Goal: Task Accomplishment & Management: Manage account settings

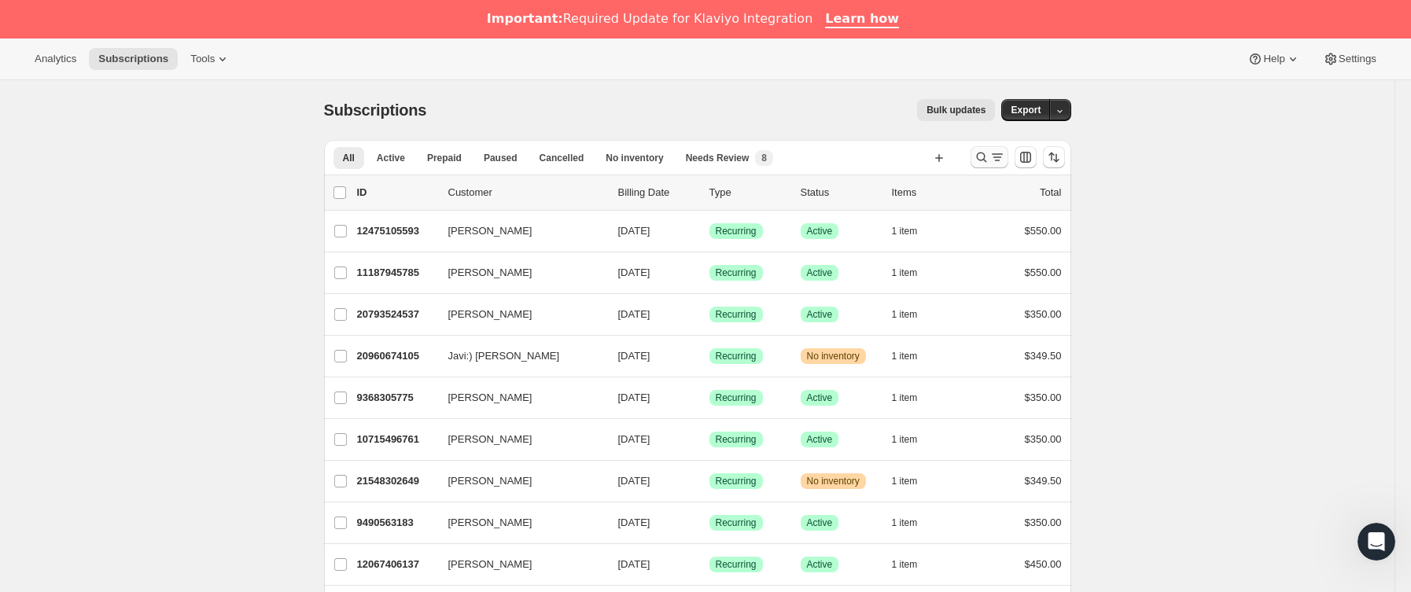
click at [1008, 156] on button "Buscar y filtrar resultados" at bounding box center [989, 157] width 38 height 22
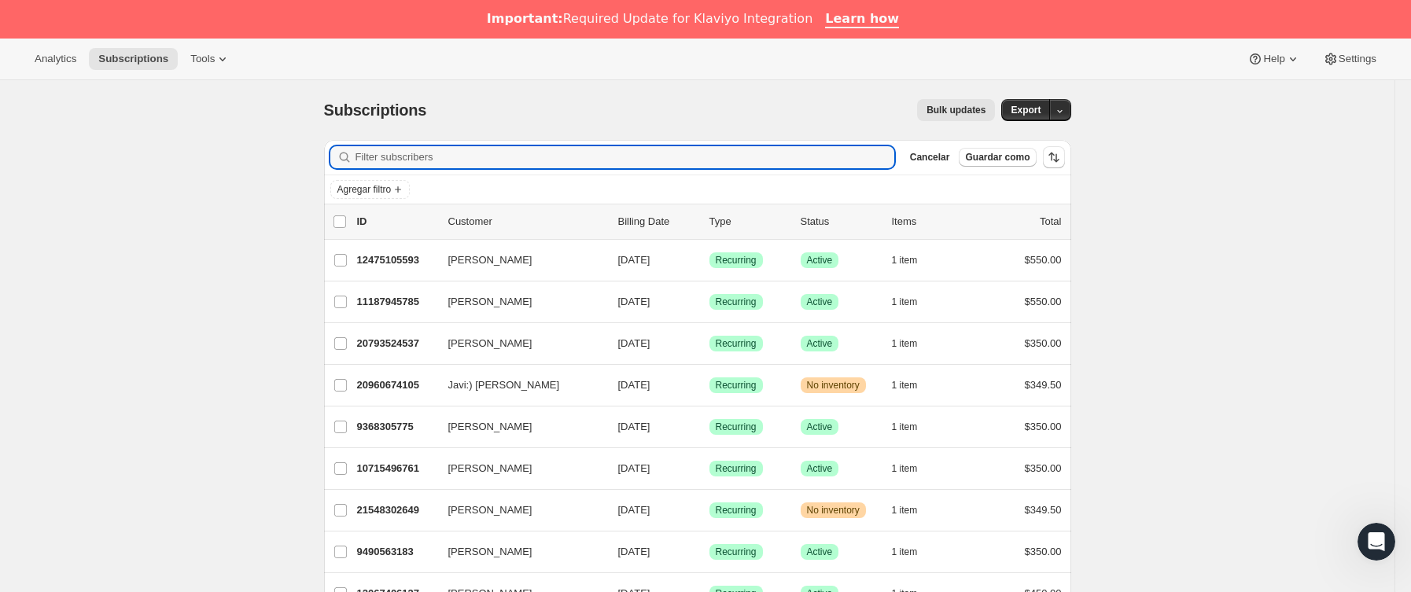
paste input "17"
click at [559, 168] on input "17" at bounding box center [610, 157] width 510 height 22
drag, startPoint x: 540, startPoint y: 164, endPoint x: 331, endPoint y: 160, distance: 209.2
click at [331, 160] on div "Filter subscribers 17 Borrar Cancelar Guardar como" at bounding box center [697, 157] width 747 height 35
paste input "[EMAIL_ADDRESS][DOMAIN_NAME]"
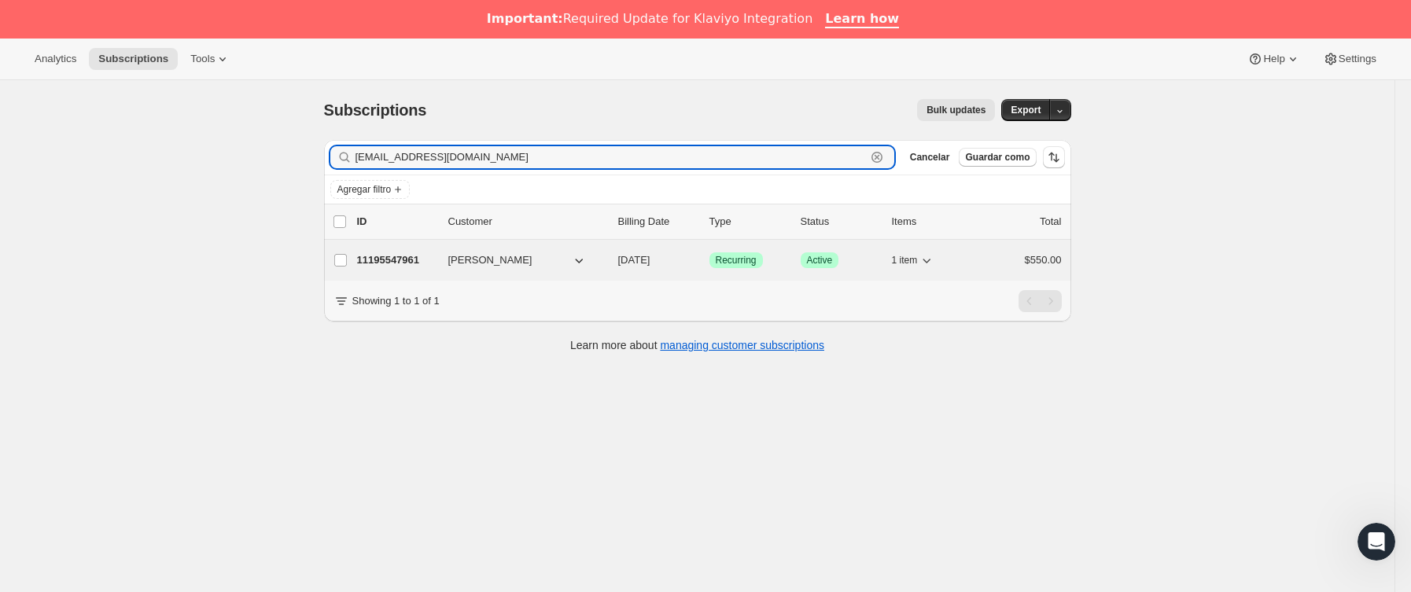
type input "[EMAIL_ADDRESS][DOMAIN_NAME]"
click at [446, 258] on div "11195547961 [PERSON_NAME] [DATE] Logrado Recurring Logrado Active 1 item $550.00" at bounding box center [709, 260] width 705 height 22
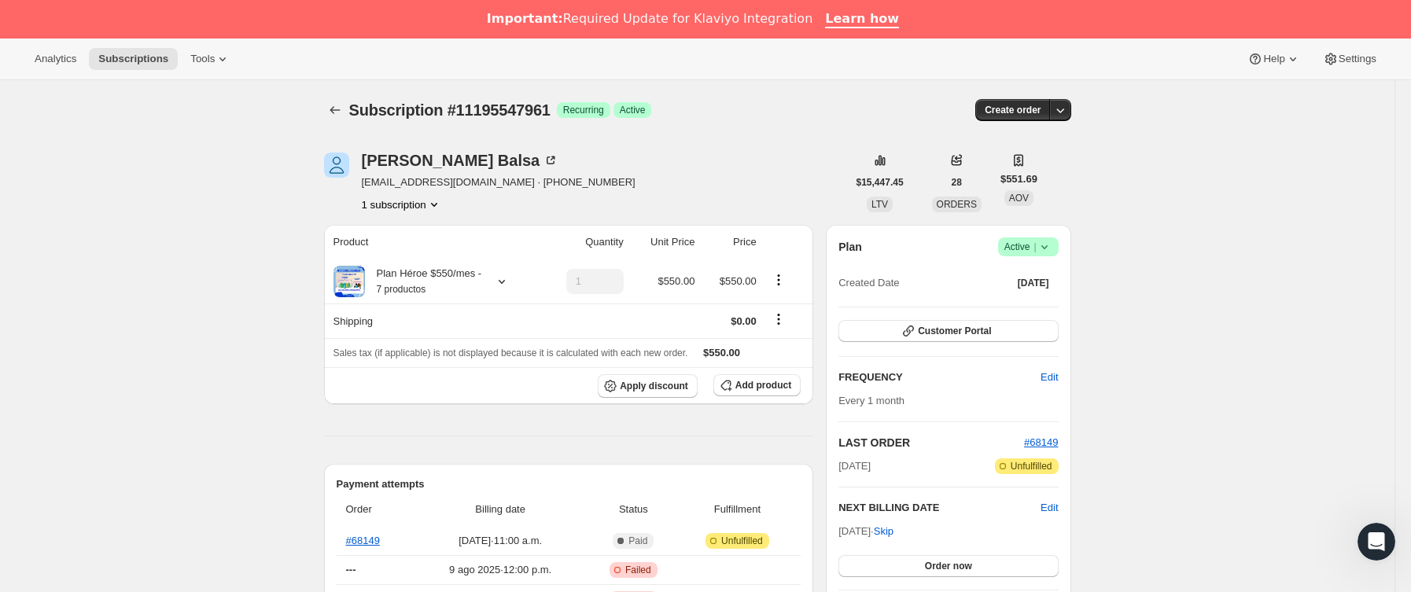
click at [1050, 239] on icon at bounding box center [1044, 247] width 16 height 16
click at [1047, 300] on span "Cancel subscription" at bounding box center [1034, 305] width 89 height 12
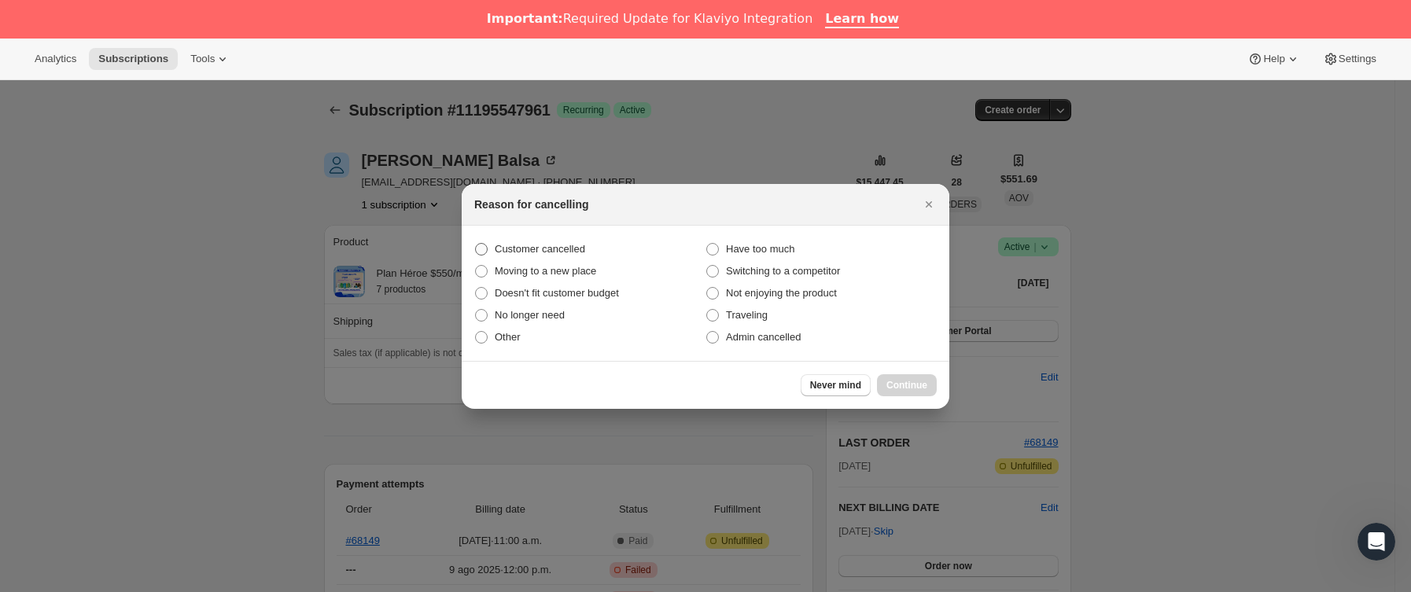
click at [558, 243] on span "Customer cancelled" at bounding box center [540, 249] width 90 height 12
click at [476, 243] on input "Customer cancelled" at bounding box center [475, 243] width 1 height 1
radio input "true"
click at [878, 376] on div "Never mind Continue" at bounding box center [869, 385] width 136 height 22
click at [885, 380] on button "Continue" at bounding box center [907, 385] width 60 height 22
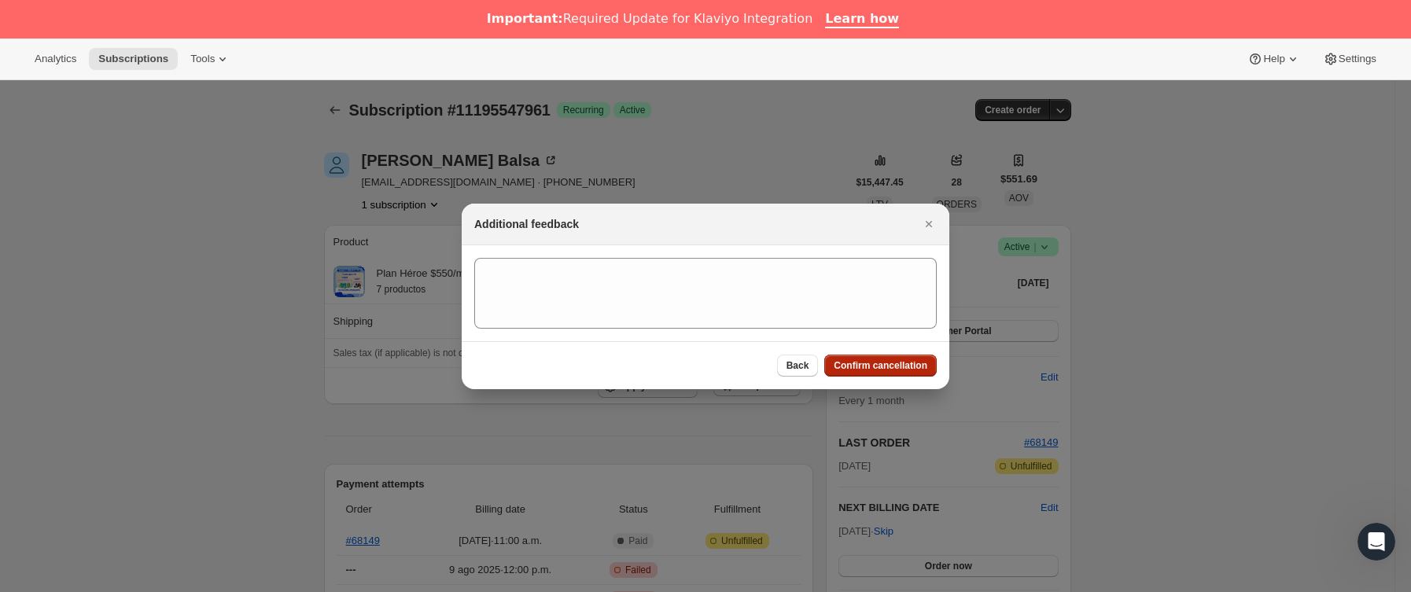
click at [885, 366] on span "Confirm cancellation" at bounding box center [881, 365] width 94 height 13
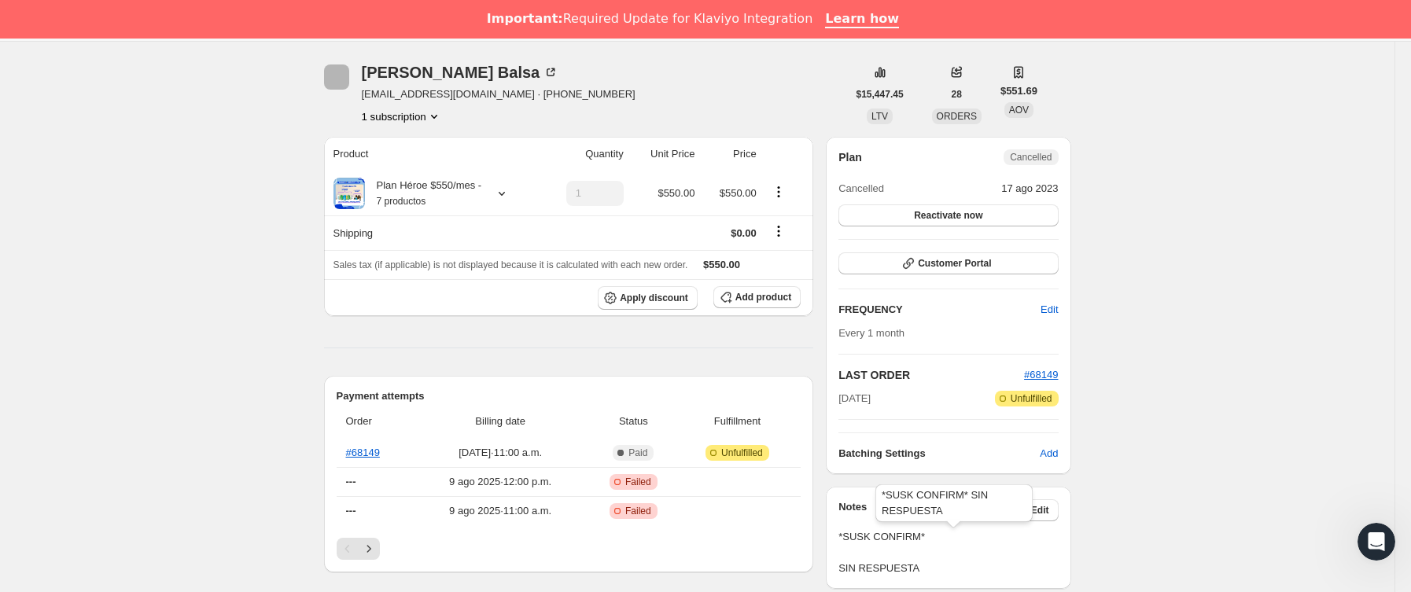
scroll to position [472, 0]
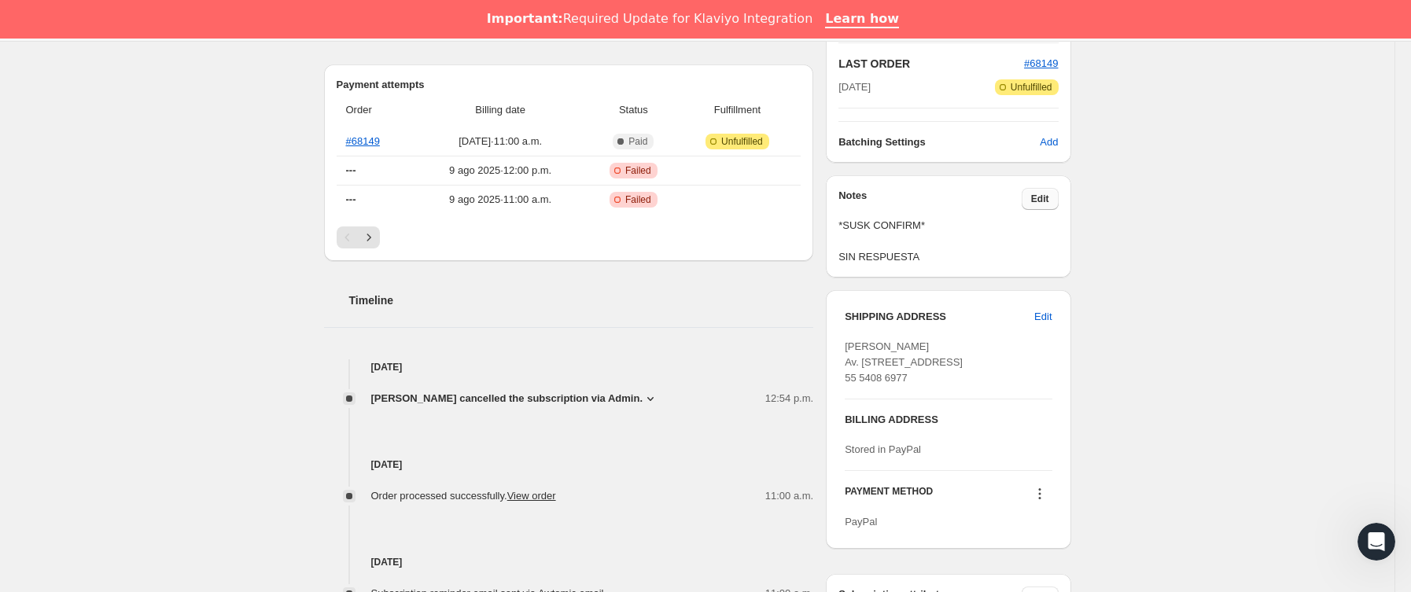
click at [1041, 201] on span "Edit" at bounding box center [1040, 199] width 18 height 13
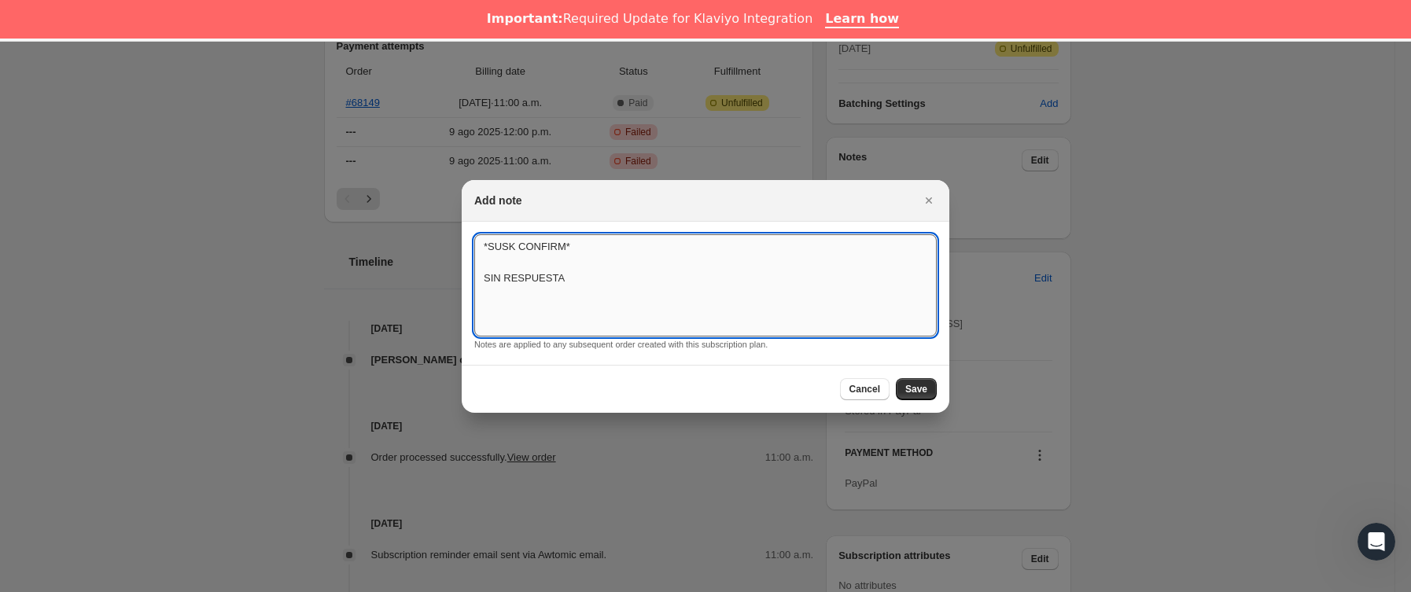
click at [653, 284] on textarea "*SUSK CONFIRM* SIN RESPUESTA" at bounding box center [705, 285] width 462 height 102
type textarea "*SUSK CONFIRM* SIN RESPUESTA / no indica"
click at [925, 383] on span "Save" at bounding box center [916, 389] width 22 height 13
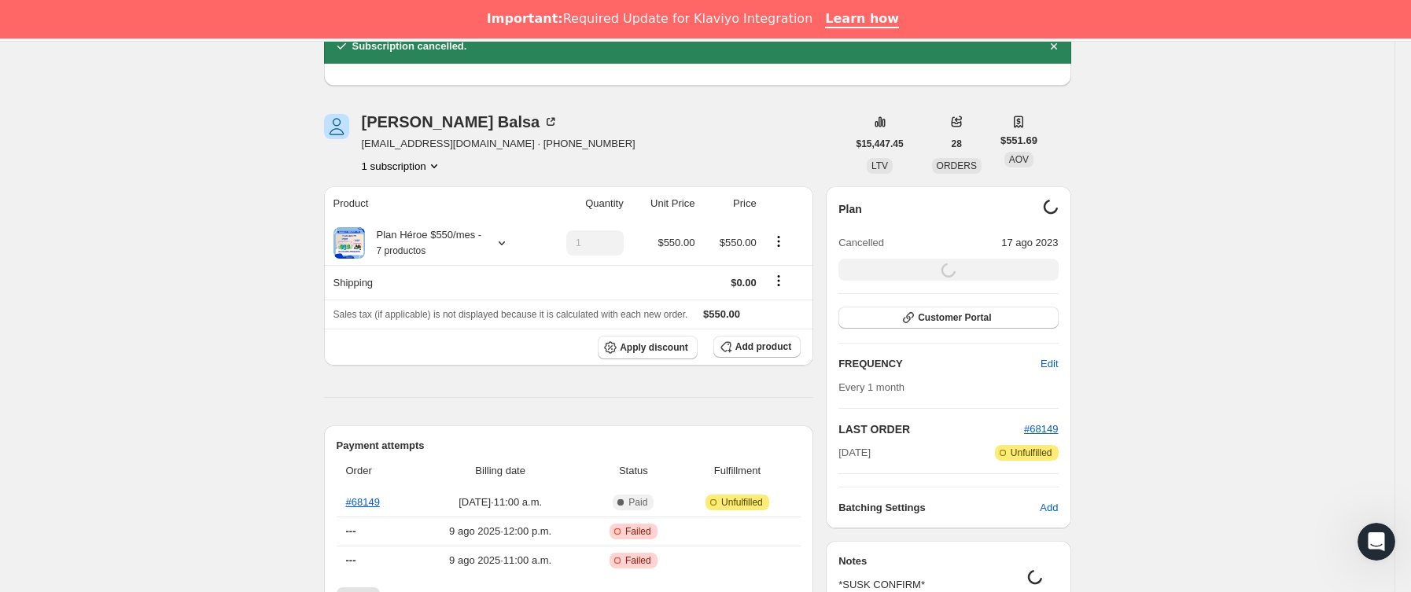
scroll to position [0, 0]
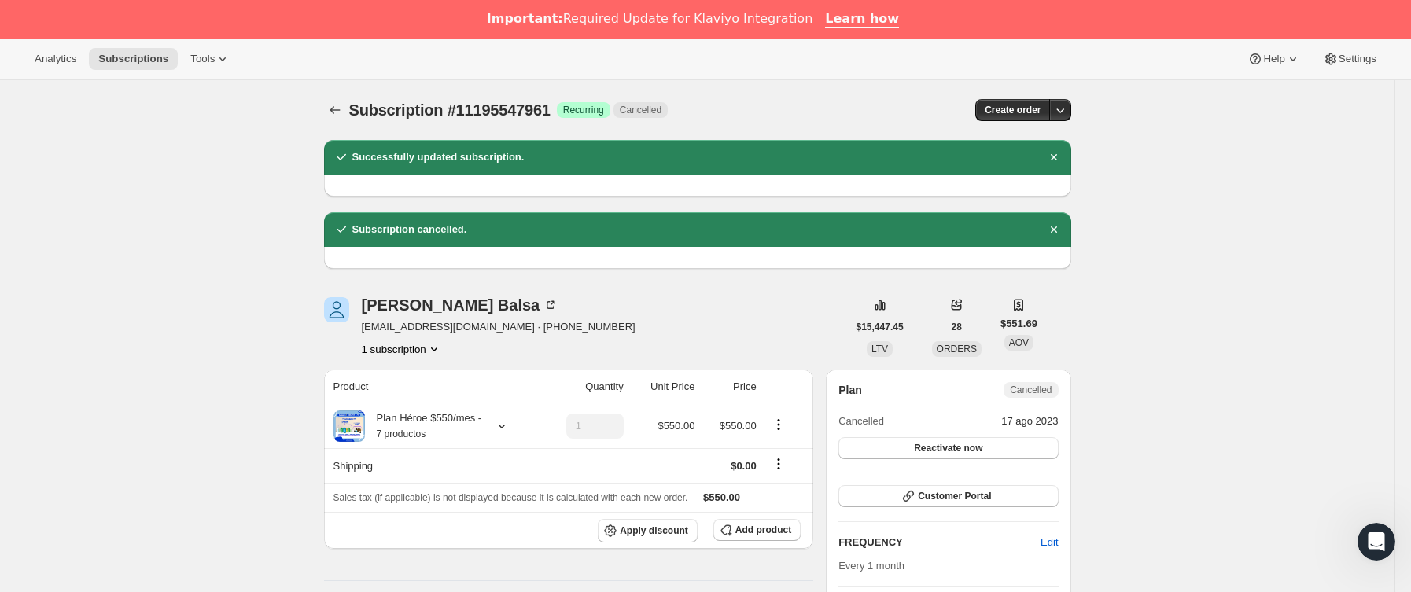
click at [337, 102] on icon "Subscriptions" at bounding box center [335, 110] width 16 height 16
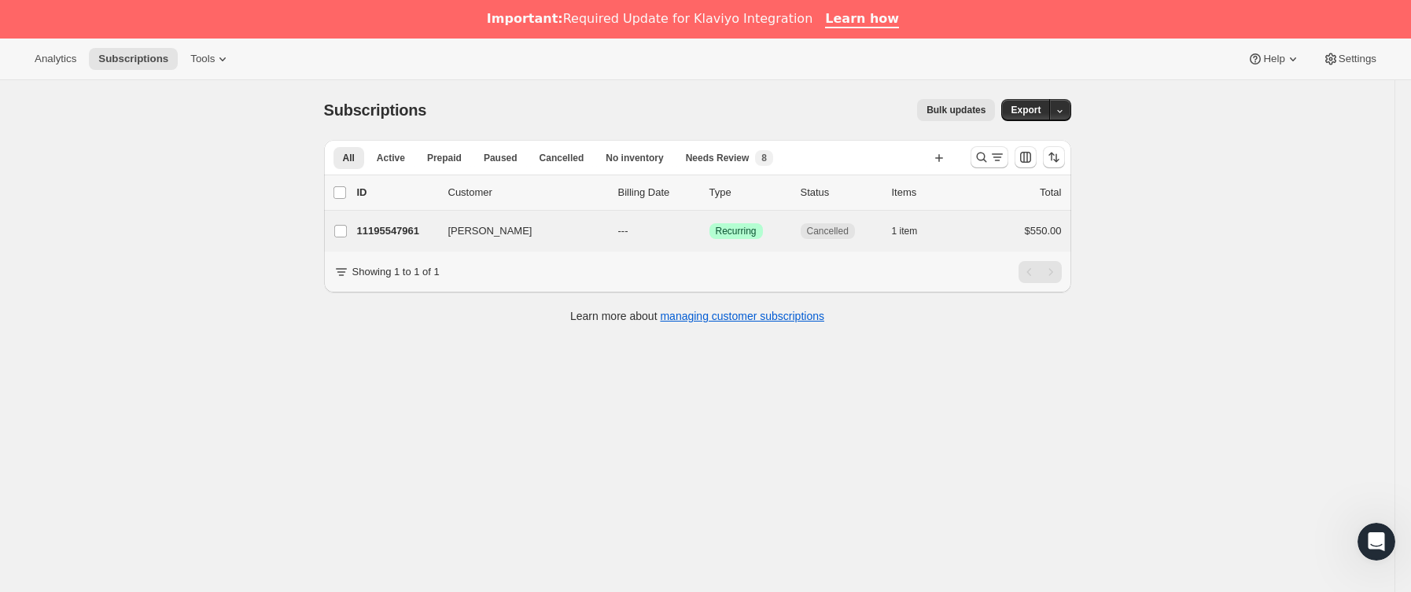
click at [502, 245] on div "[PERSON_NAME] 11195547961 [PERSON_NAME] --- Logrado Recurring Cancelled 1 item …" at bounding box center [697, 231] width 747 height 41
click at [477, 215] on div "[PERSON_NAME] 11195547961 [PERSON_NAME] --- Logrado Recurring Cancelled 1 item …" at bounding box center [697, 231] width 747 height 41
click at [481, 227] on span "[PERSON_NAME]" at bounding box center [490, 231] width 84 height 16
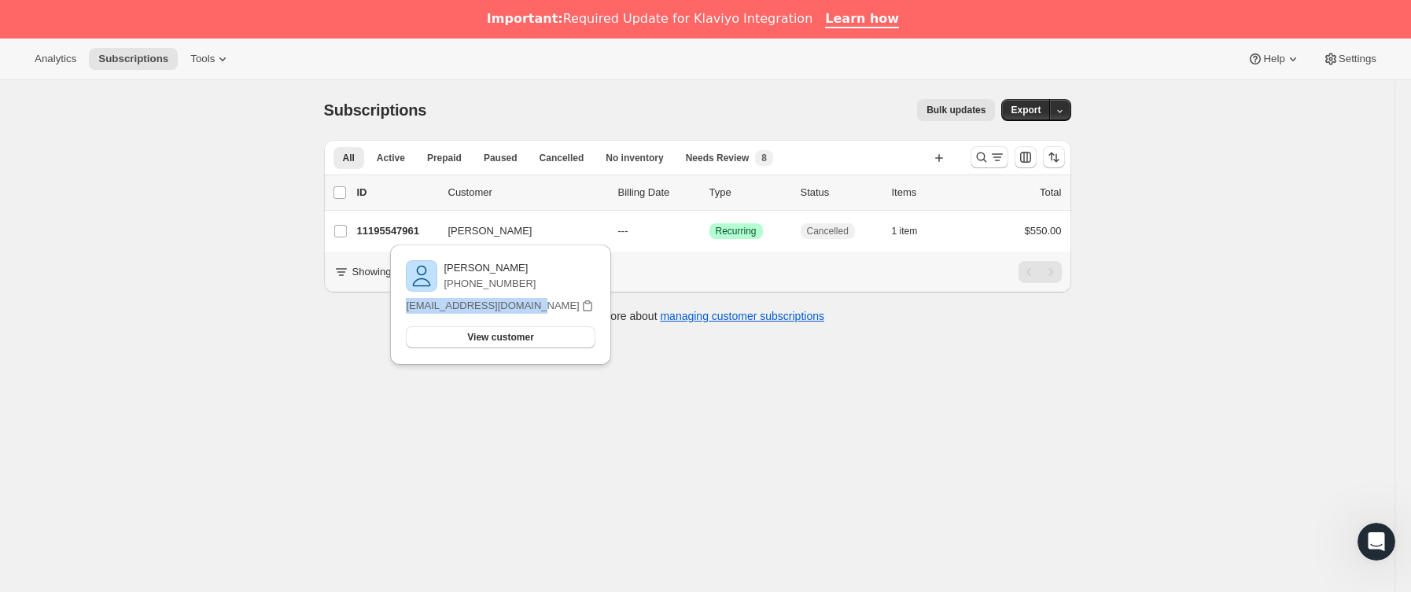
drag, startPoint x: 410, startPoint y: 307, endPoint x: 529, endPoint y: 309, distance: 118.8
click at [529, 309] on div "[PERSON_NAME] [PHONE_NUMBER] [EMAIL_ADDRESS][DOMAIN_NAME] View customer Email […" at bounding box center [500, 304] width 195 height 95
copy p "[EMAIL_ADDRESS][DOMAIN_NAME]"
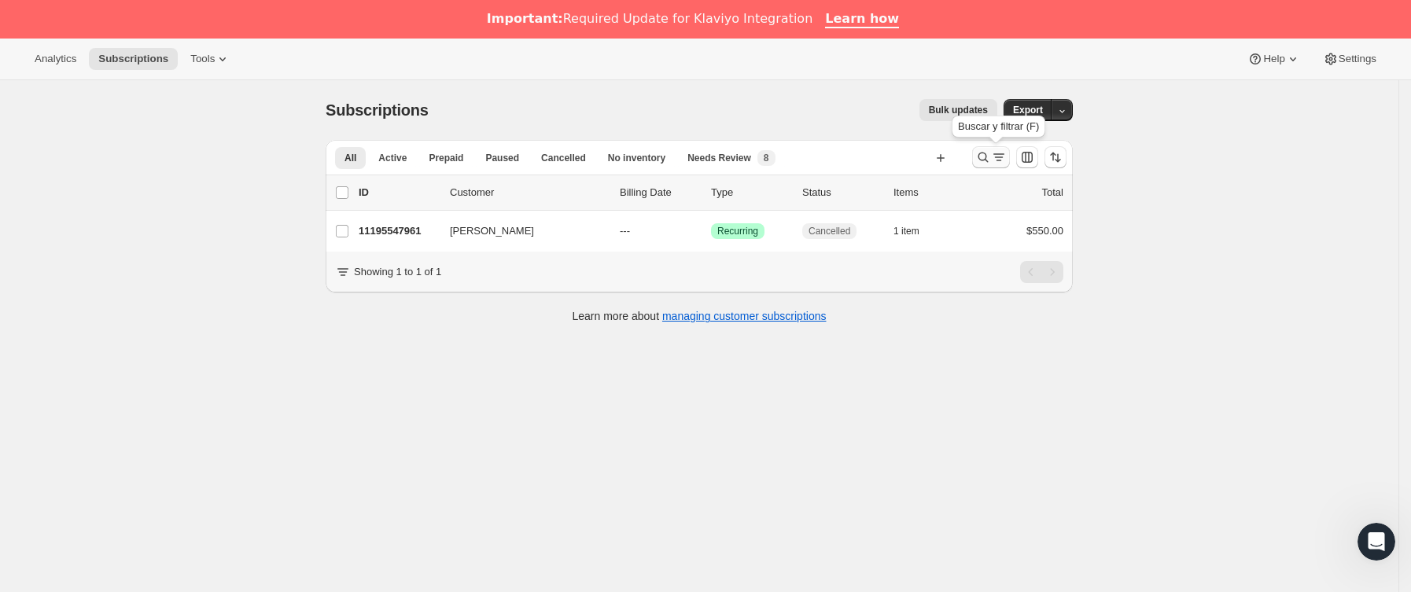
click at [985, 163] on icon "Buscar y filtrar resultados" at bounding box center [983, 157] width 16 height 16
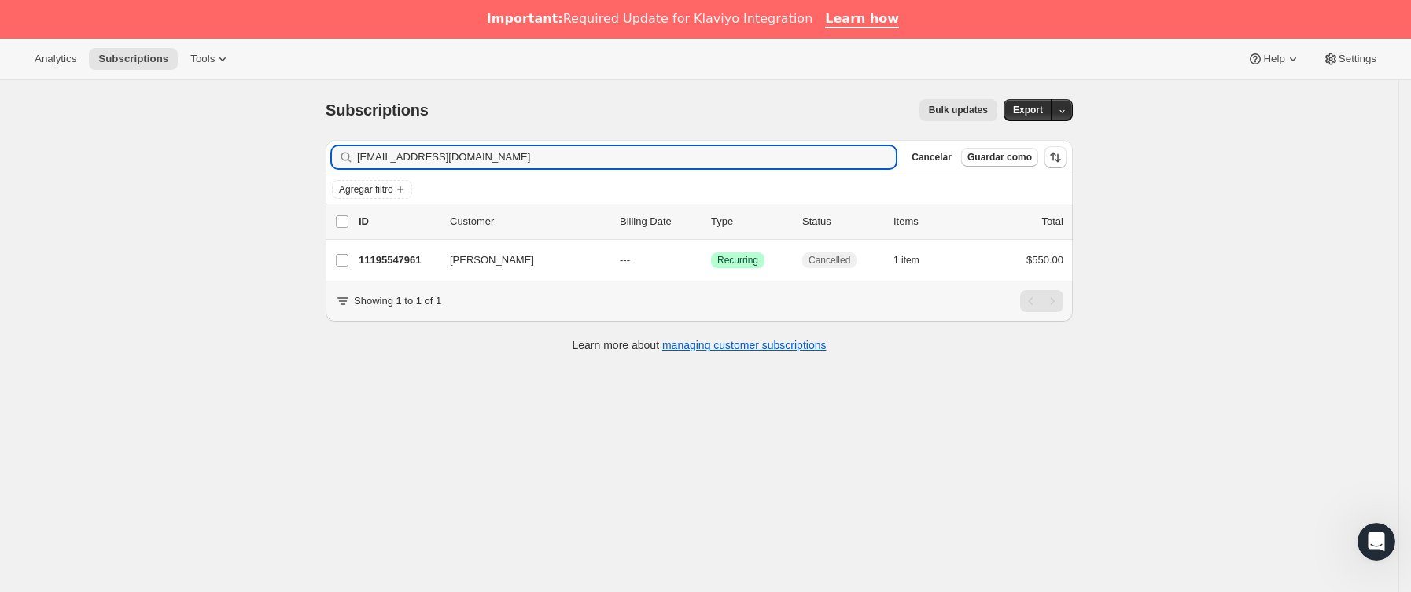
drag, startPoint x: 534, startPoint y: 163, endPoint x: 88, endPoint y: 156, distance: 445.9
click at [88, 156] on div "Subscriptions. Esta página está lista Subscriptions Bulk updates Más acciones B…" at bounding box center [699, 376] width 1398 height 592
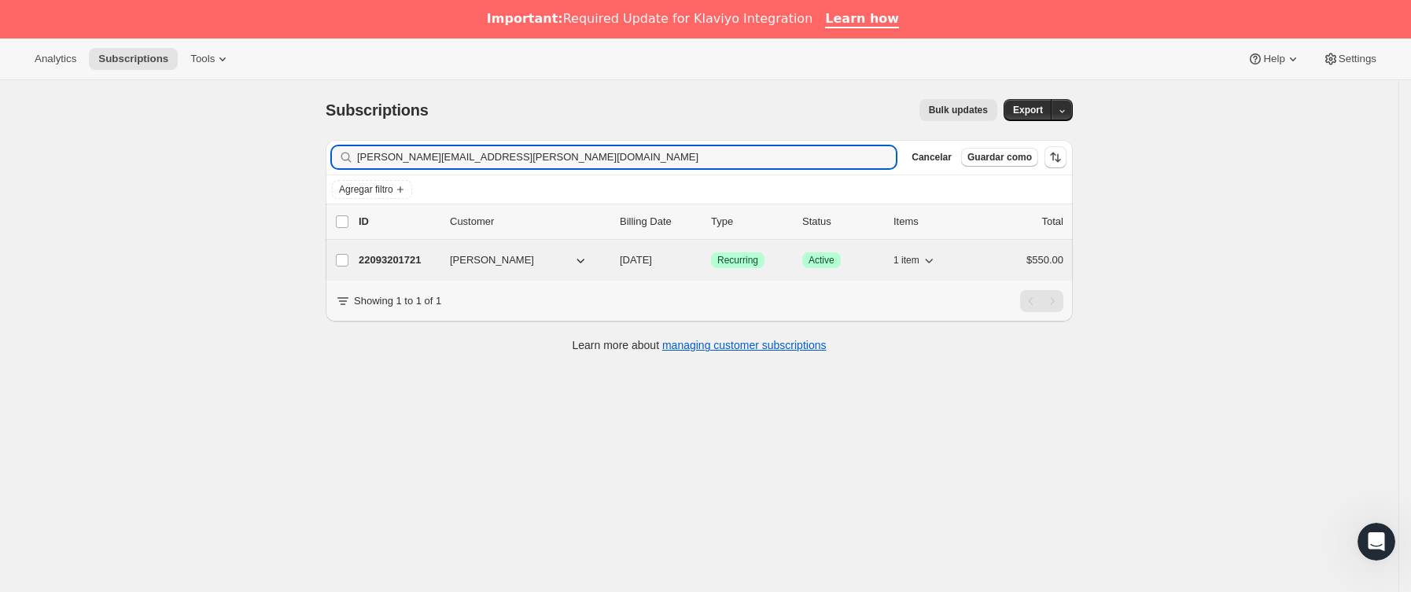
type input "santiago.bachrach@icloud.com"
click at [451, 267] on div "22093201721 Santiago Bachrach 10/11/2025 Logrado Recurring Logrado Active 1 ite…" at bounding box center [711, 260] width 705 height 22
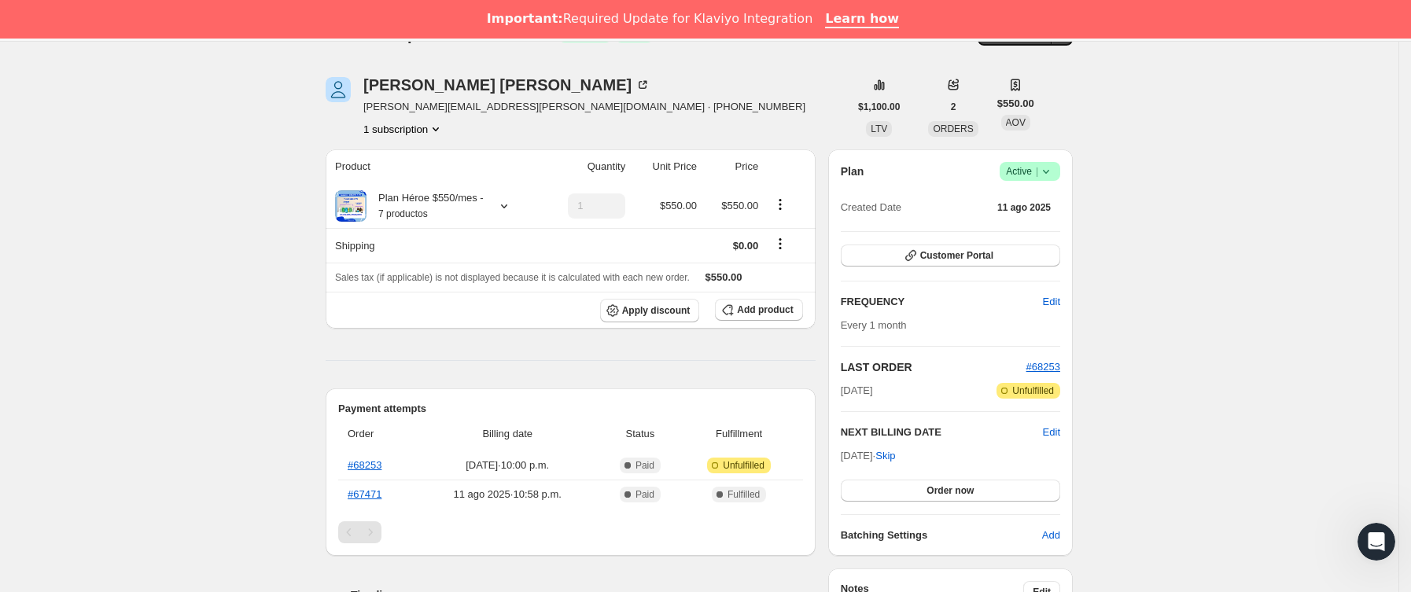
scroll to position [118, 0]
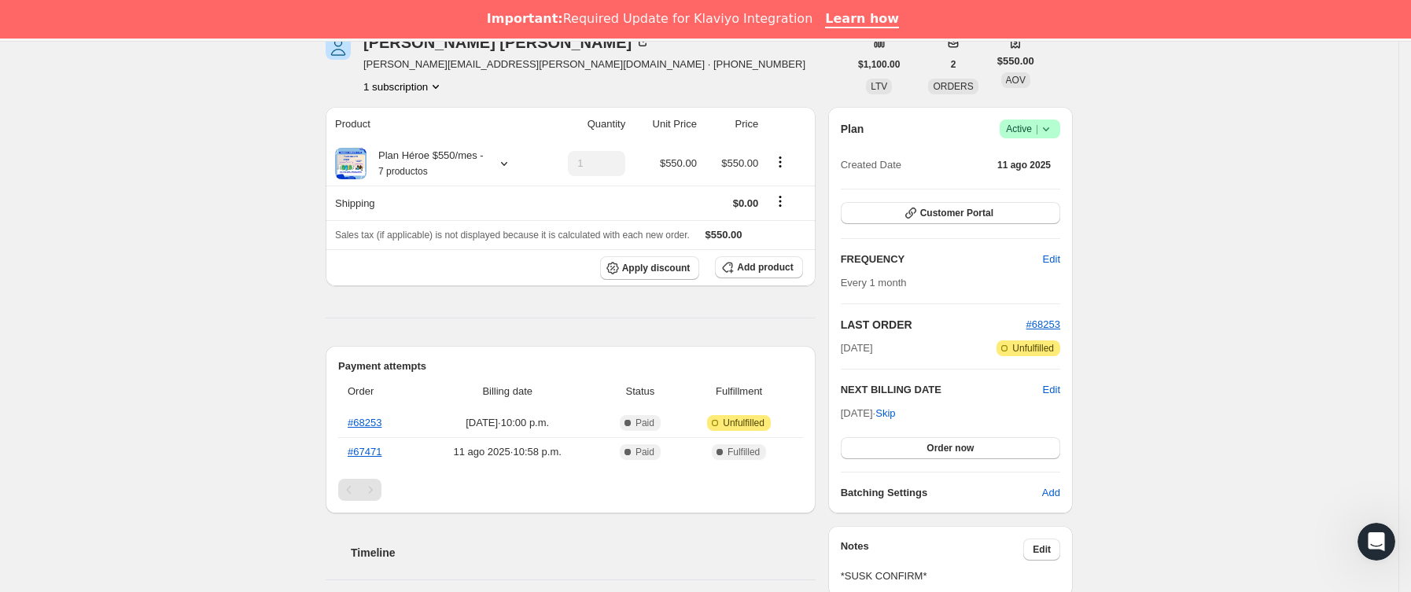
click at [1054, 127] on icon at bounding box center [1046, 129] width 16 height 16
click at [1033, 197] on button "Cancel subscription" at bounding box center [1037, 187] width 98 height 25
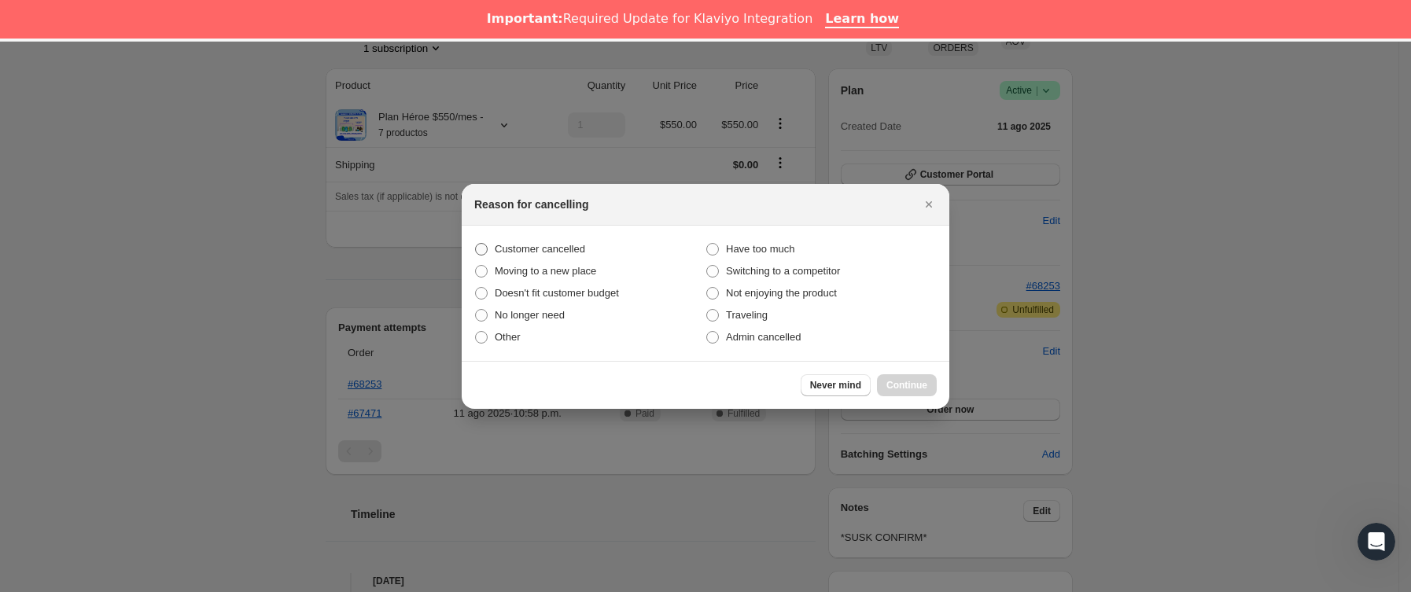
click at [534, 244] on span "Customer cancelled" at bounding box center [540, 249] width 90 height 12
click at [476, 244] on input "Customer cancelled" at bounding box center [475, 243] width 1 height 1
radio input "true"
click at [913, 385] on span "Continue" at bounding box center [906, 385] width 41 height 13
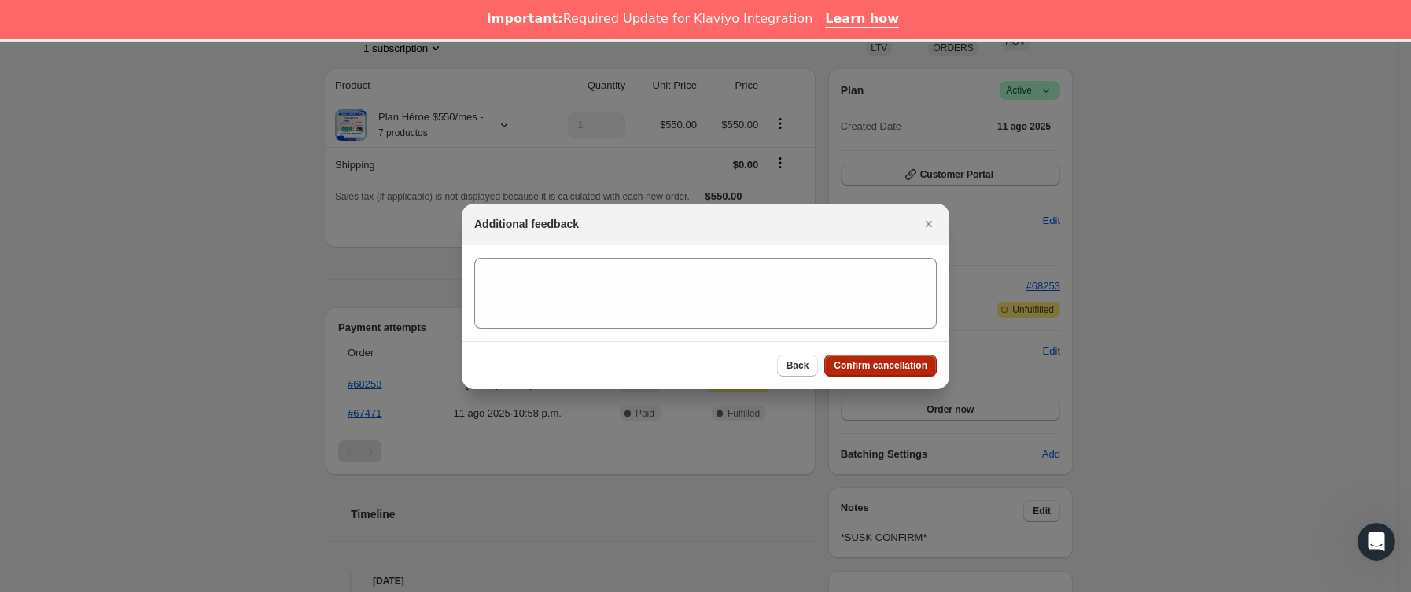
click at [901, 361] on span "Confirm cancellation" at bounding box center [881, 365] width 94 height 13
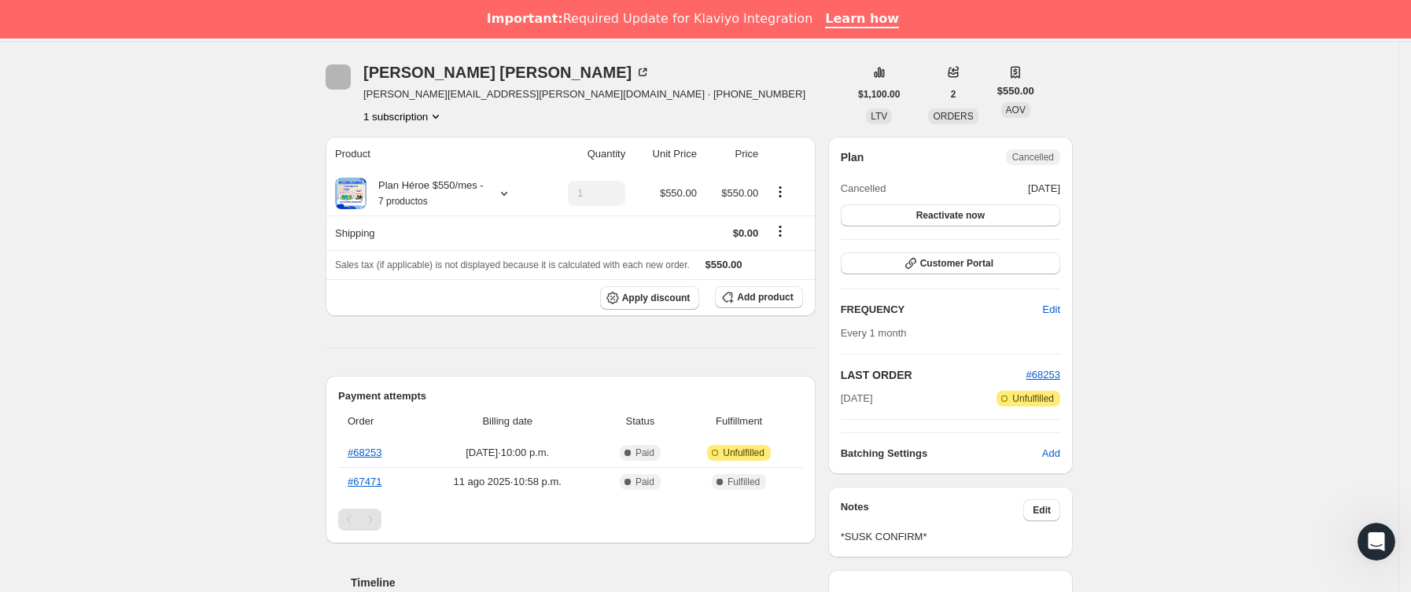
scroll to position [472, 0]
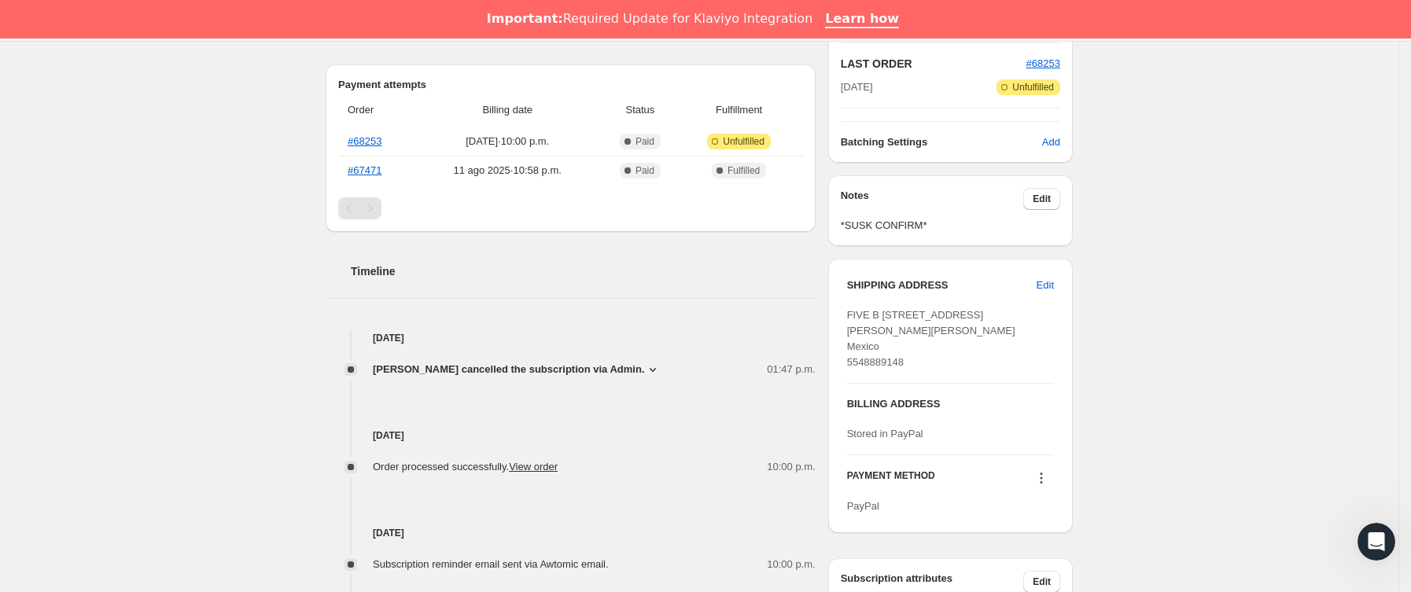
click at [977, 368] on span "FIVE B 3102 Santiago Martinez Bachrach Boulevard Bosque Real 17 FIVE B 3102 Nau…" at bounding box center [931, 338] width 168 height 59
copy span "52774"
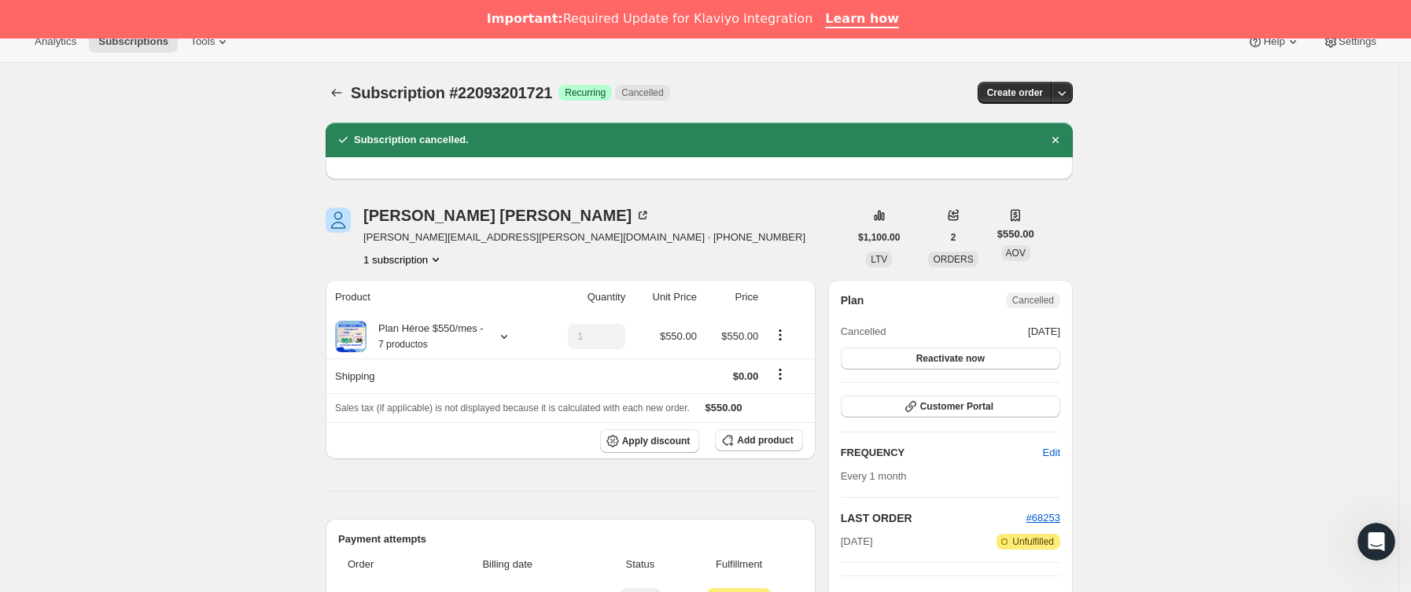
scroll to position [0, 0]
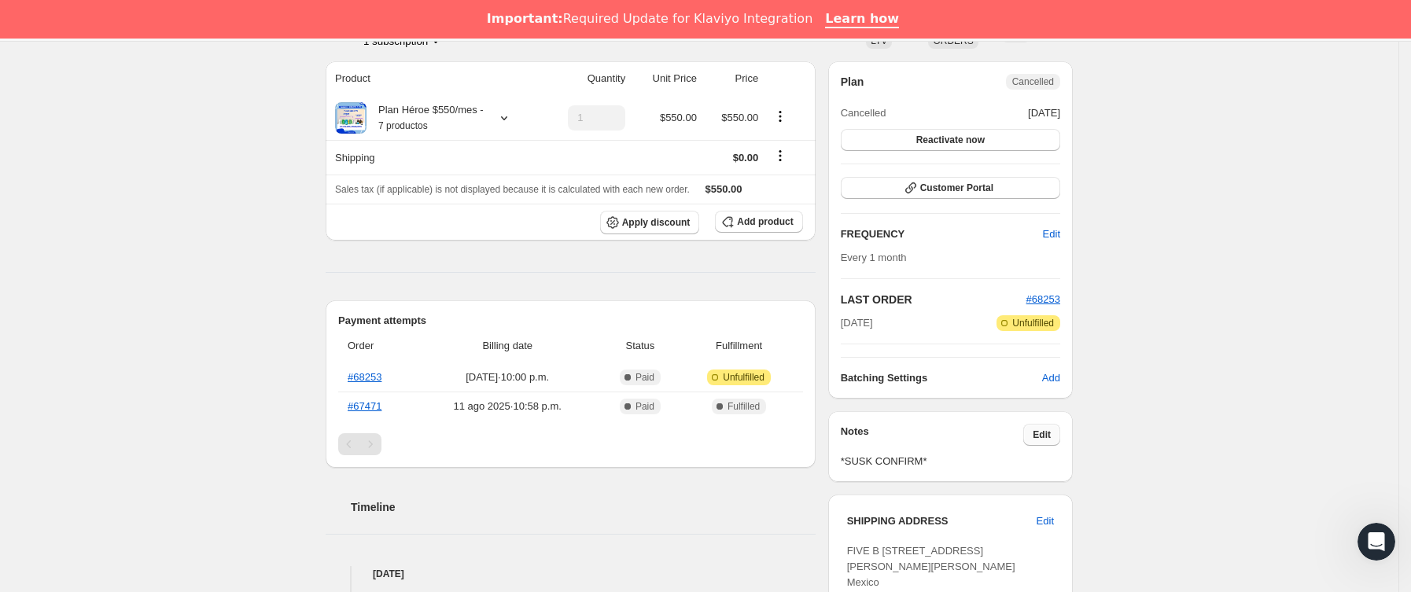
click at [1055, 428] on button "Edit" at bounding box center [1041, 435] width 37 height 22
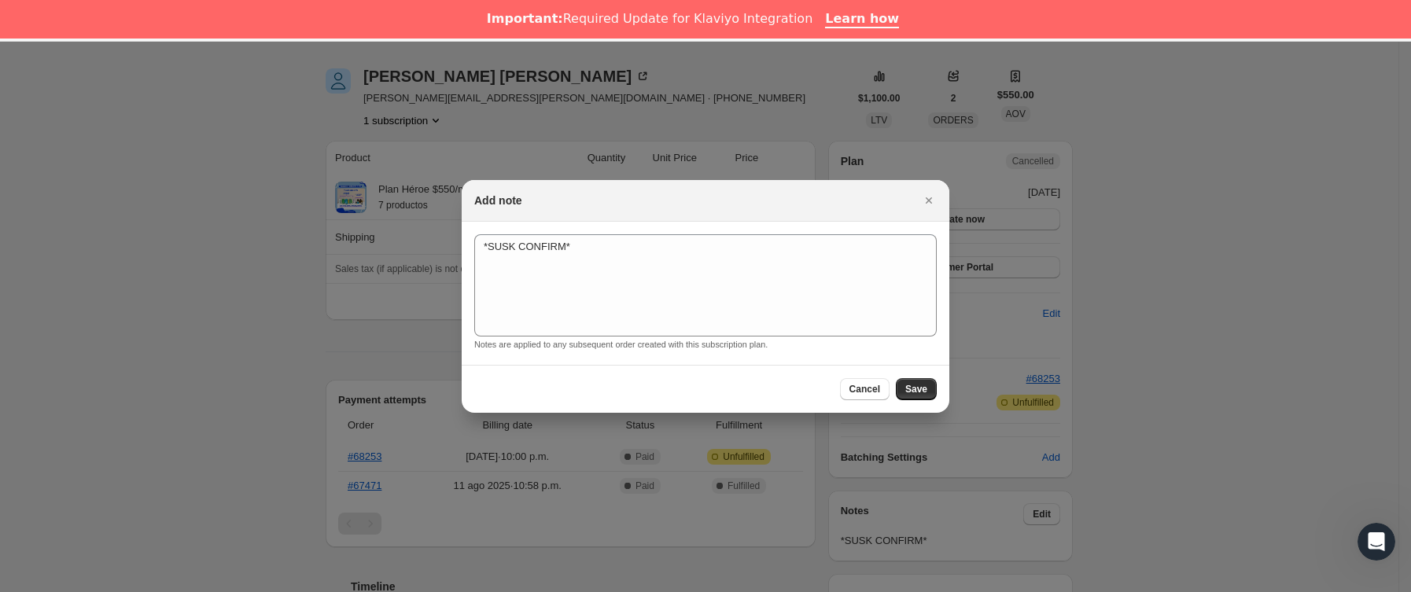
scroll to position [236, 0]
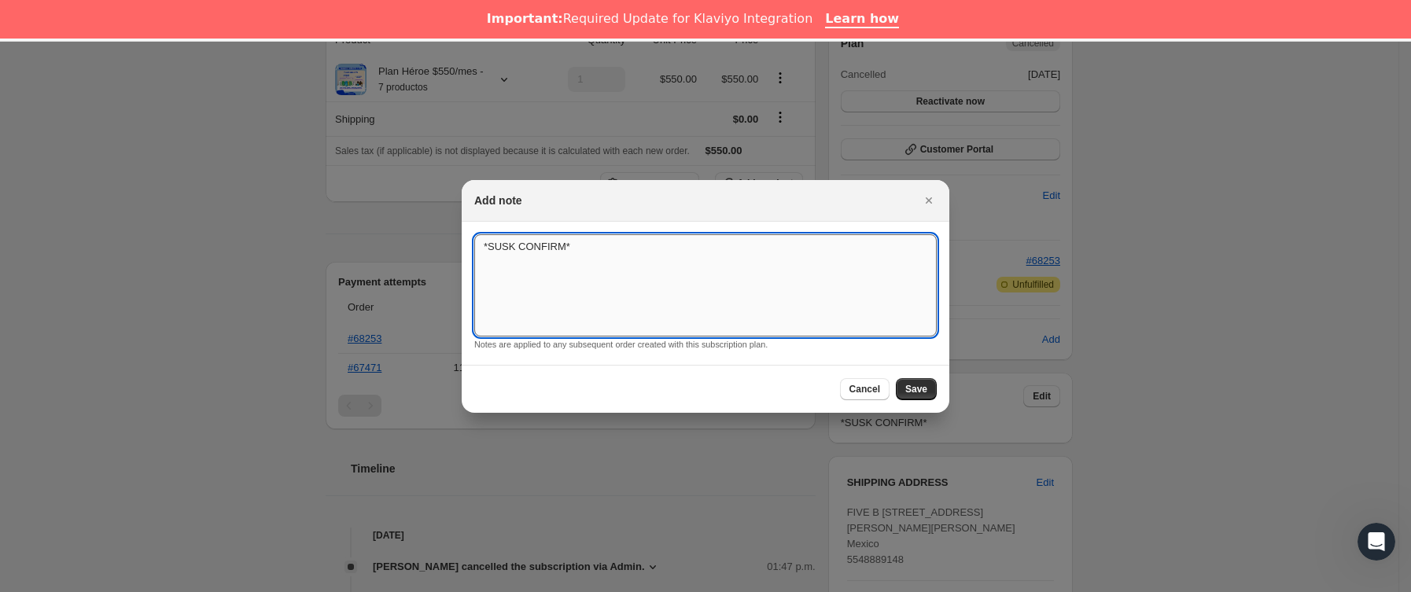
click at [684, 288] on textarea "*SUSK CONFIRM*" at bounding box center [705, 285] width 462 height 102
type textarea "*SUSK CONFIRM* no idnica"
click at [925, 378] on button "Save" at bounding box center [916, 389] width 41 height 22
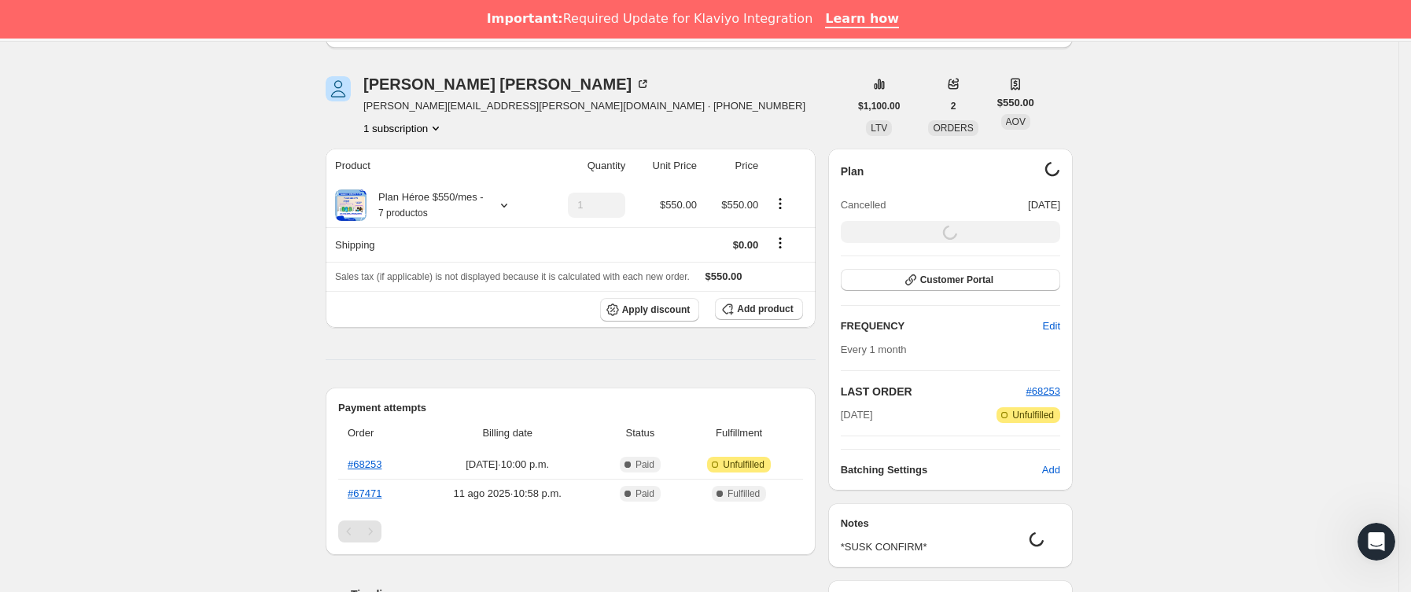
scroll to position [0, 0]
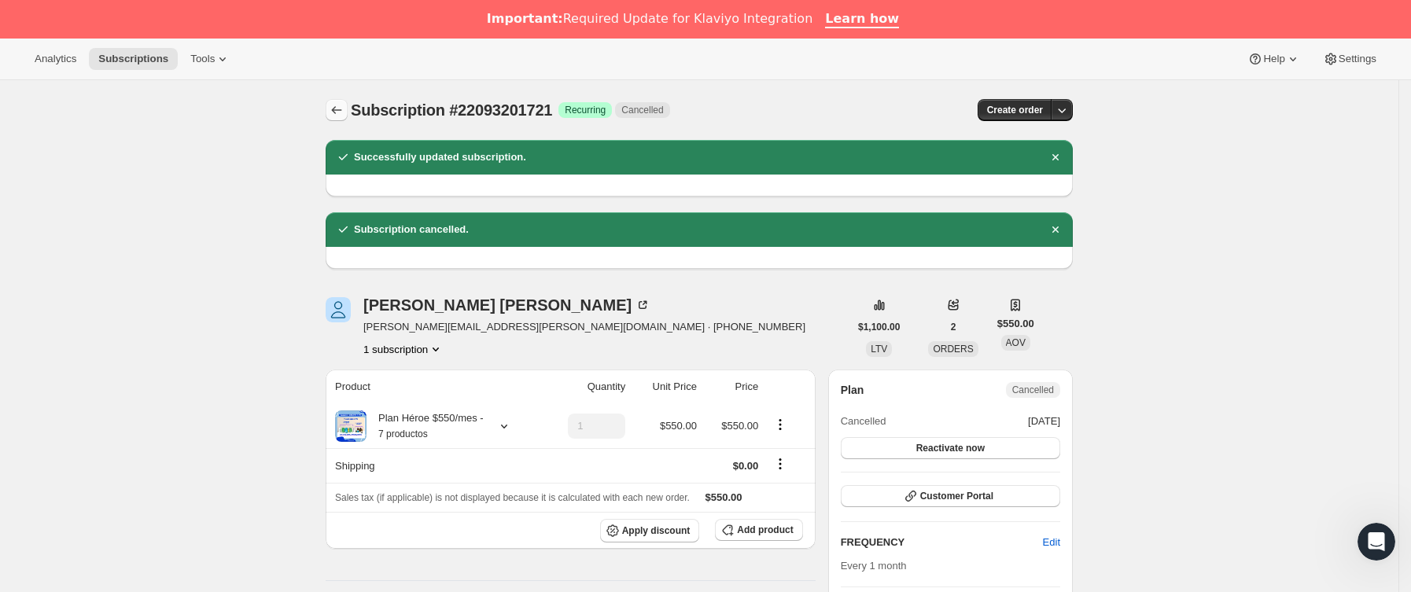
click at [336, 112] on icon "Subscriptions" at bounding box center [337, 110] width 16 height 16
